Goal: Obtain resource: Download file/media

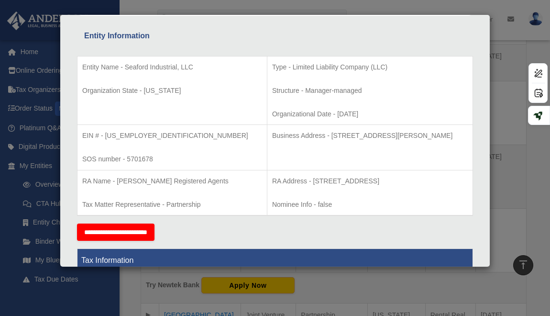
scroll to position [169, 0]
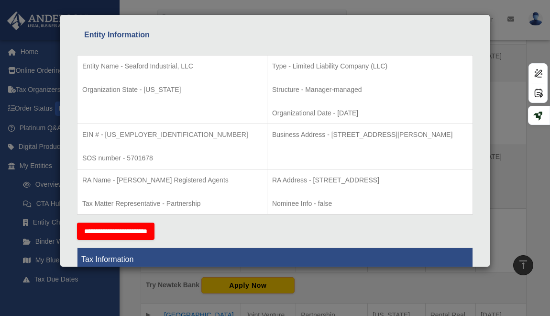
click at [511, 161] on div "Details × Articles Sent Organizational Date" at bounding box center [275, 158] width 550 height 316
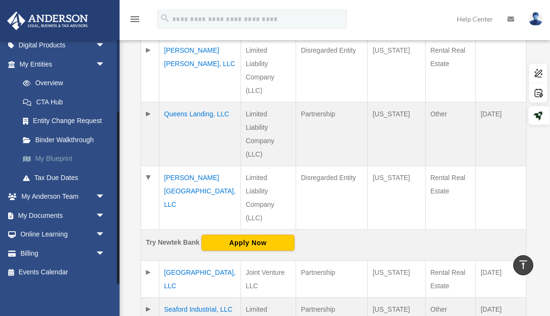
scroll to position [569, 0]
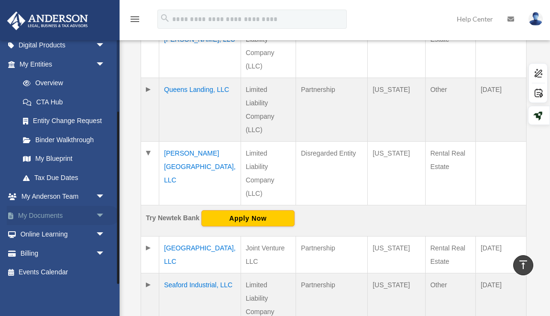
click at [100, 213] on span "arrow_drop_down" at bounding box center [105, 216] width 19 height 20
click at [57, 234] on link "Box" at bounding box center [66, 234] width 106 height 19
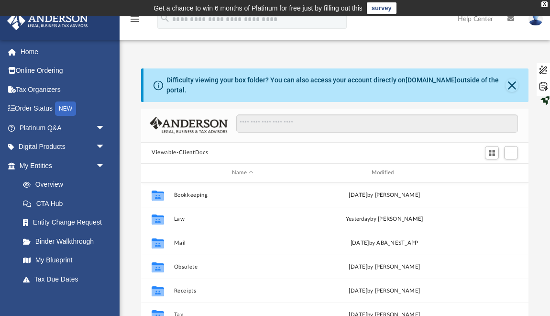
scroll to position [217, 388]
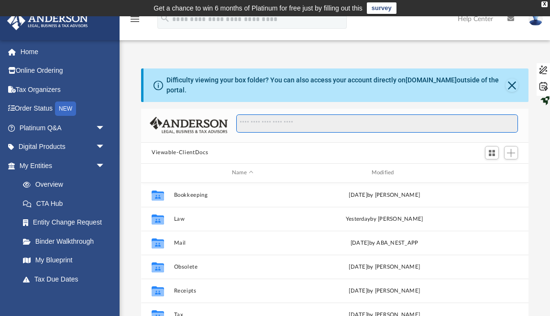
click at [316, 128] on input "Search files and folders" at bounding box center [377, 123] width 282 height 18
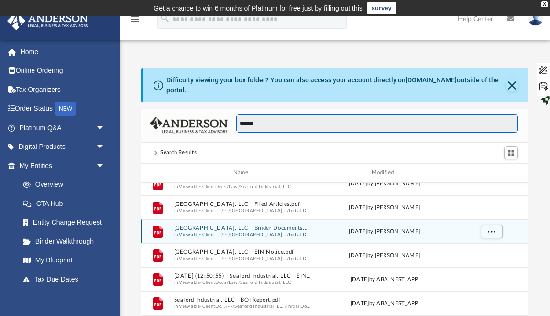
scroll to position [130, 0]
type input "*******"
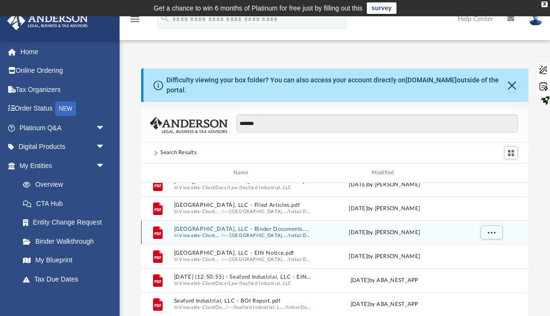
click at [264, 226] on button "[GEOGRAPHIC_DATA], LLC - Binder Documents.pdf" at bounding box center [243, 229] width 138 height 6
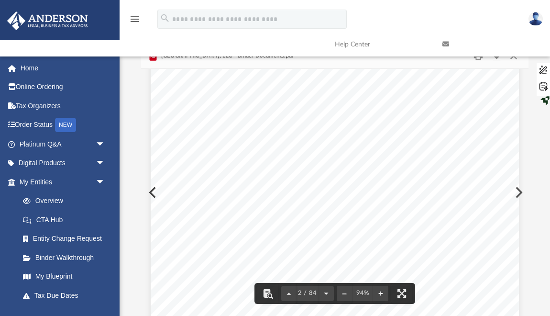
scroll to position [641, 0]
drag, startPoint x: 298, startPoint y: 181, endPoint x: 202, endPoint y: 181, distance: 96.2
click at [202, 181] on div "Overview of Seaford Business Park, LLC Entity Formation Information State of Or…" at bounding box center [335, 164] width 369 height 477
drag, startPoint x: 205, startPoint y: 181, endPoint x: 293, endPoint y: 180, distance: 88.6
click at [294, 180] on span "TD Ventures Holding Co. LLC" at bounding box center [249, 181] width 90 height 7
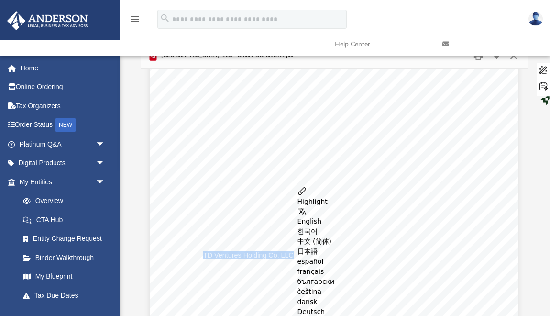
scroll to position [558, 1]
